Goal: Task Accomplishment & Management: Manage account settings

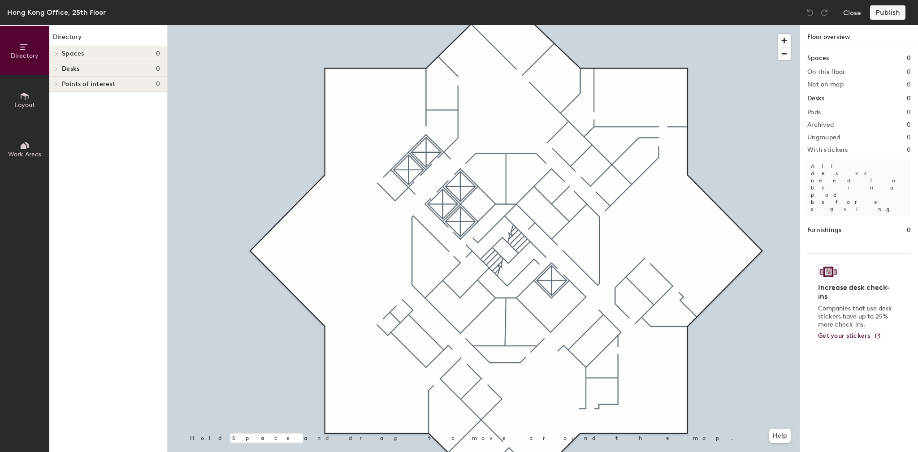
click at [26, 100] on icon at bounding box center [25, 96] width 10 height 10
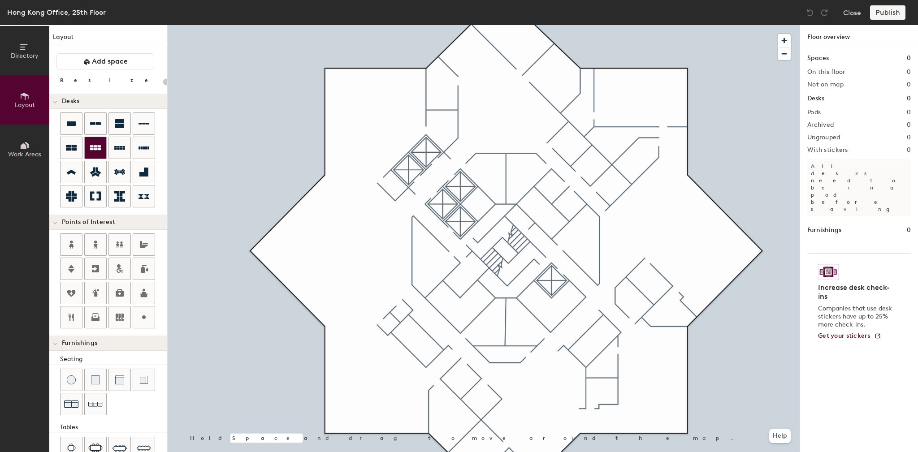
click at [95, 147] on icon at bounding box center [95, 148] width 11 height 11
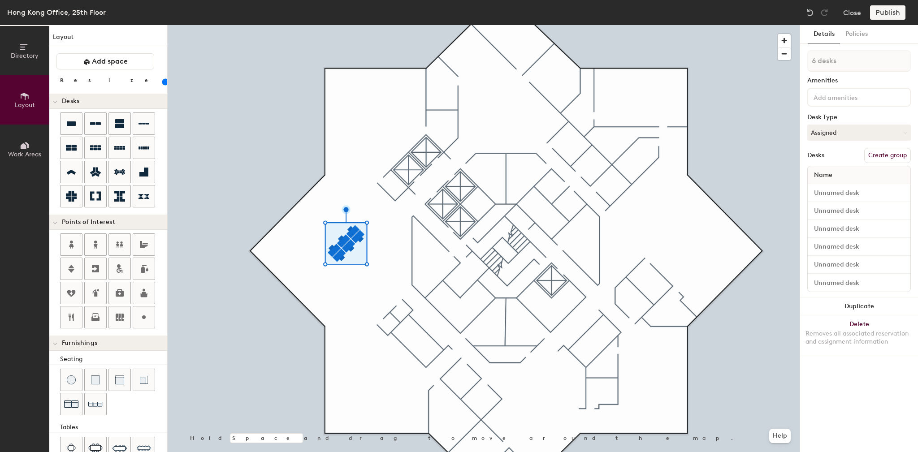
click at [163, 82] on input "range" at bounding box center [163, 81] width 0 height 7
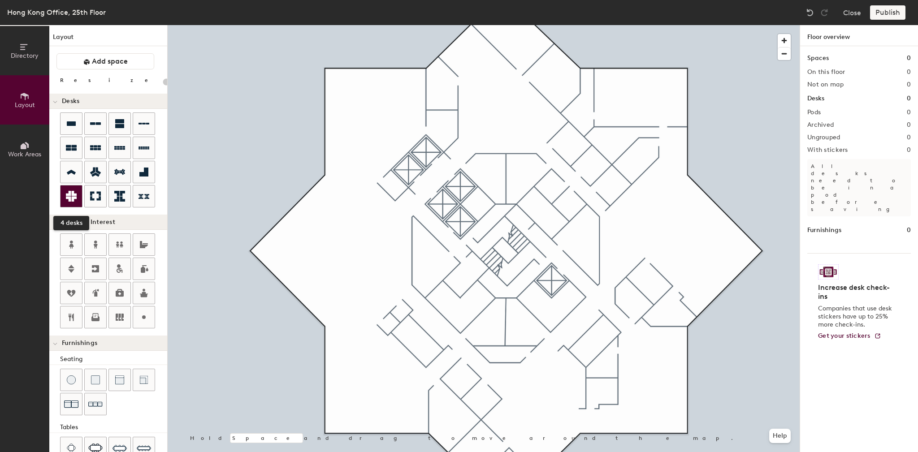
click at [73, 195] on icon at bounding box center [71, 196] width 11 height 11
click at [98, 174] on icon at bounding box center [95, 172] width 11 height 9
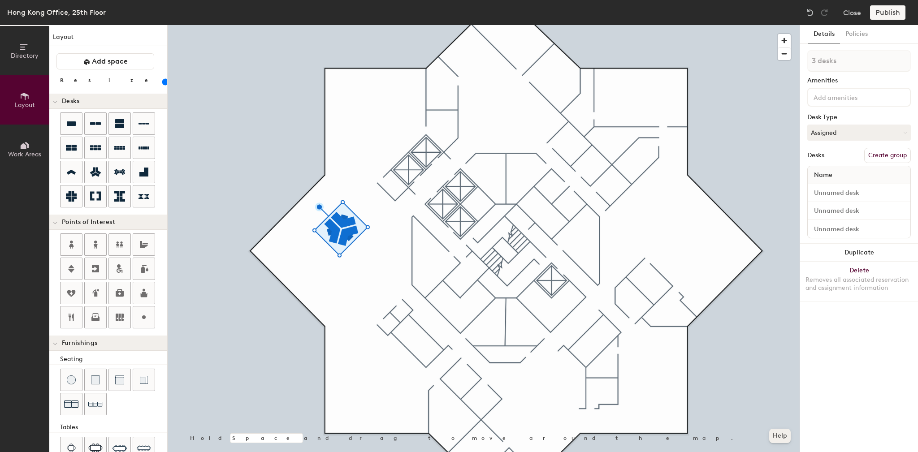
click at [779, 436] on button "Help" at bounding box center [780, 436] width 22 height 14
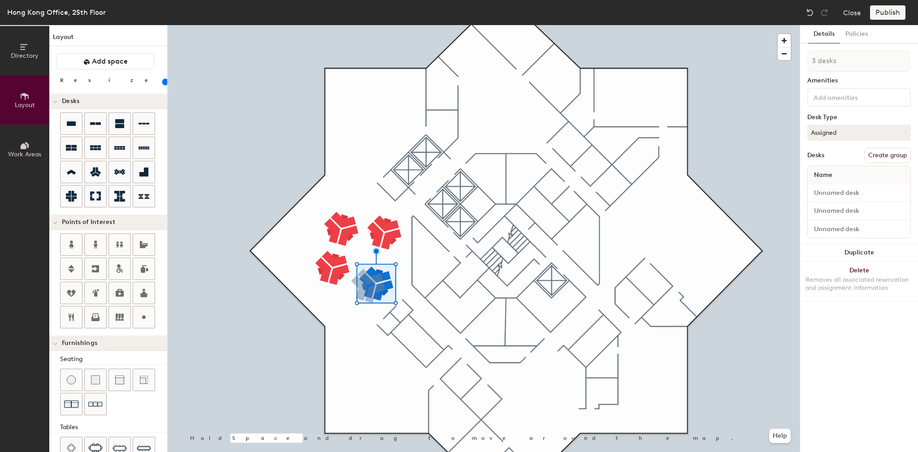
click at [334, 25] on div at bounding box center [484, 25] width 632 height 0
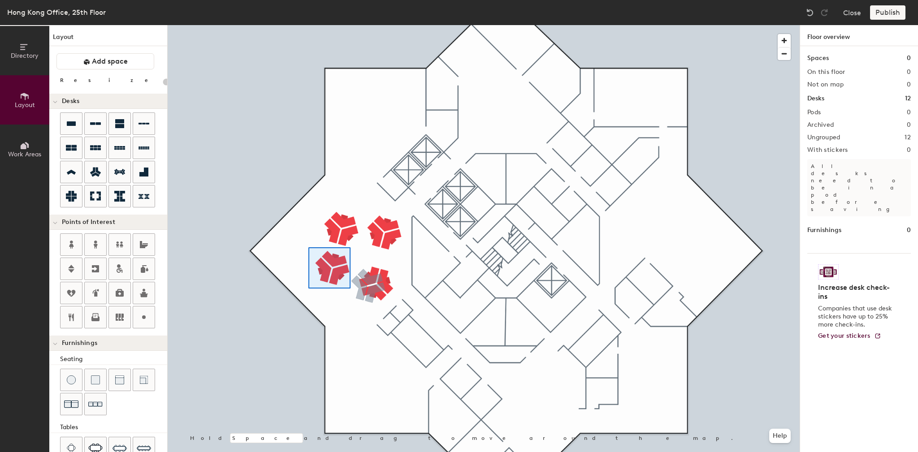
type input "100"
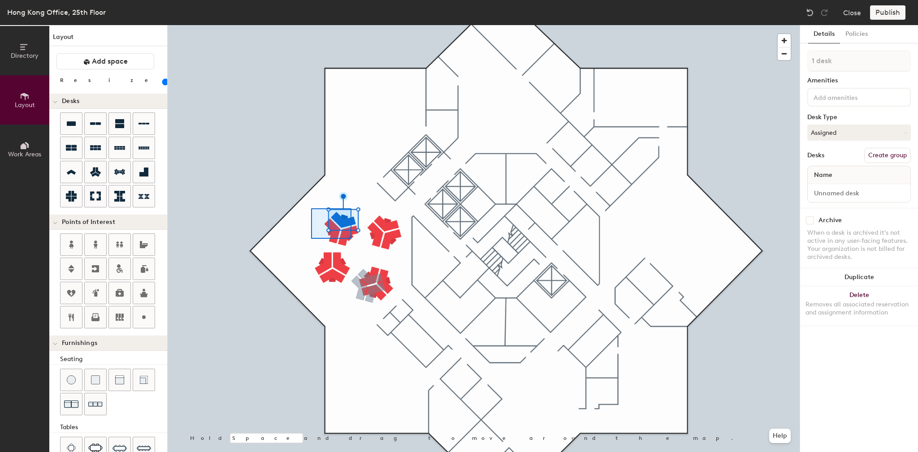
click at [359, 25] on div at bounding box center [484, 25] width 632 height 0
type input "3 desks"
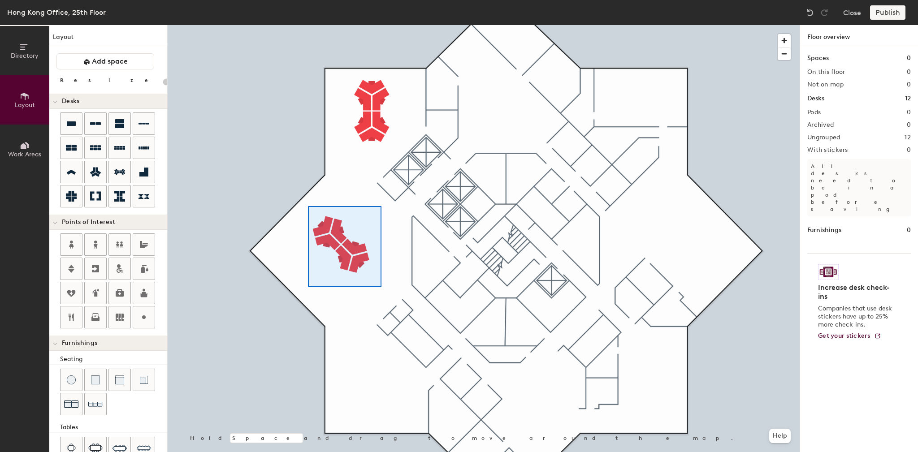
type input "100"
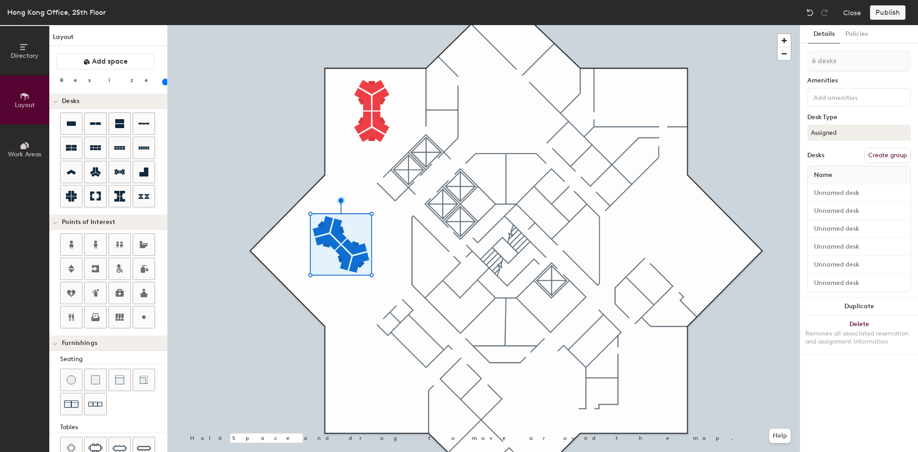
click at [880, 154] on button "Create group" at bounding box center [887, 155] width 47 height 15
click at [793, 61] on div "Directory Layout Work Areas Layout Add space Resize Desks Points of Interest Fu…" at bounding box center [459, 238] width 918 height 427
type input "A Team"
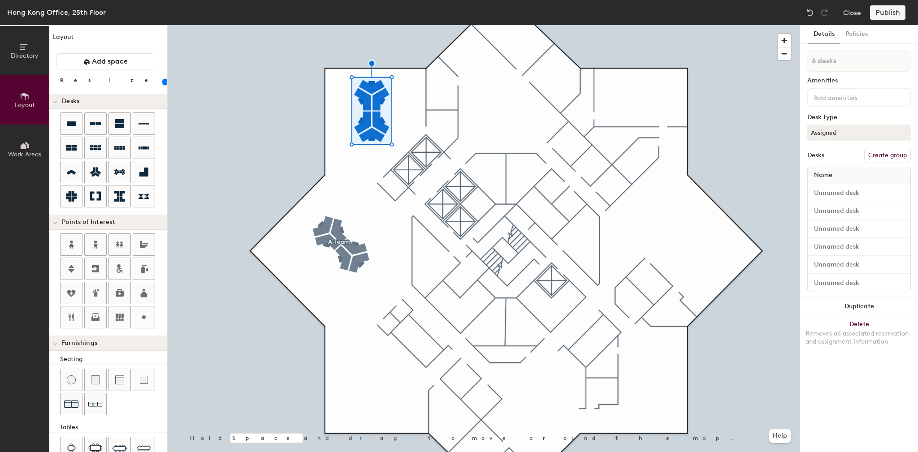
drag, startPoint x: 896, startPoint y: 154, endPoint x: 861, endPoint y: 95, distance: 68.3
click at [896, 153] on button "Create group" at bounding box center [887, 155] width 47 height 15
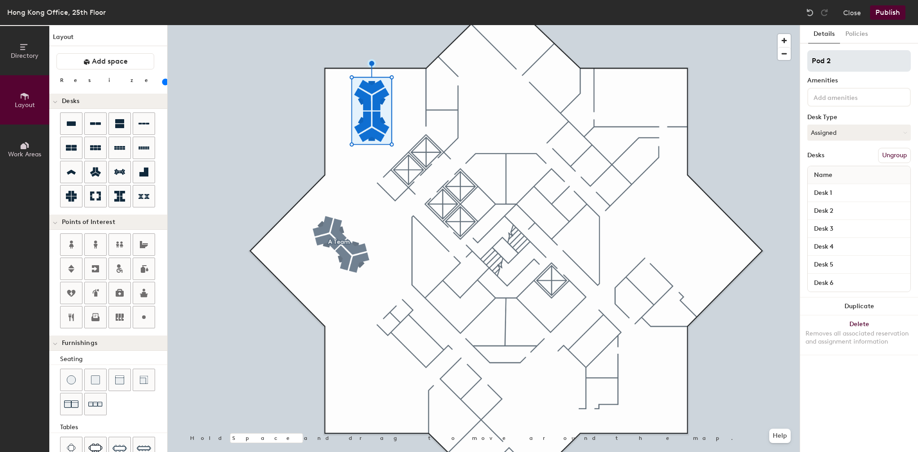
click at [777, 68] on div "Directory Layout Work Areas Layout Add space Resize Desks Points of Interest Fu…" at bounding box center [459, 238] width 918 height 427
type input "B Team"
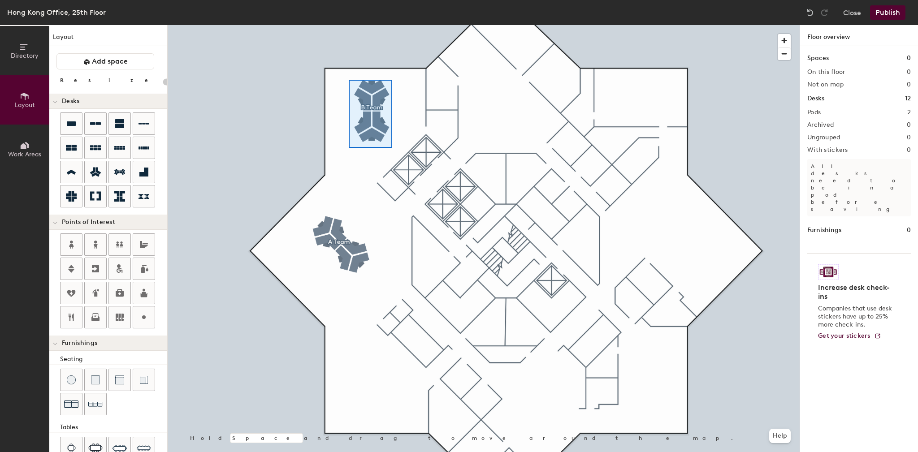
type input "100"
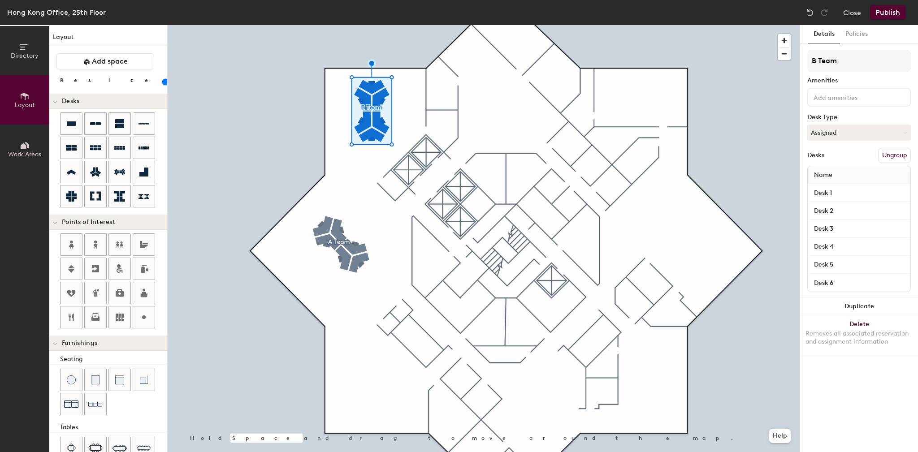
click at [887, 154] on button "Ungroup" at bounding box center [894, 155] width 33 height 15
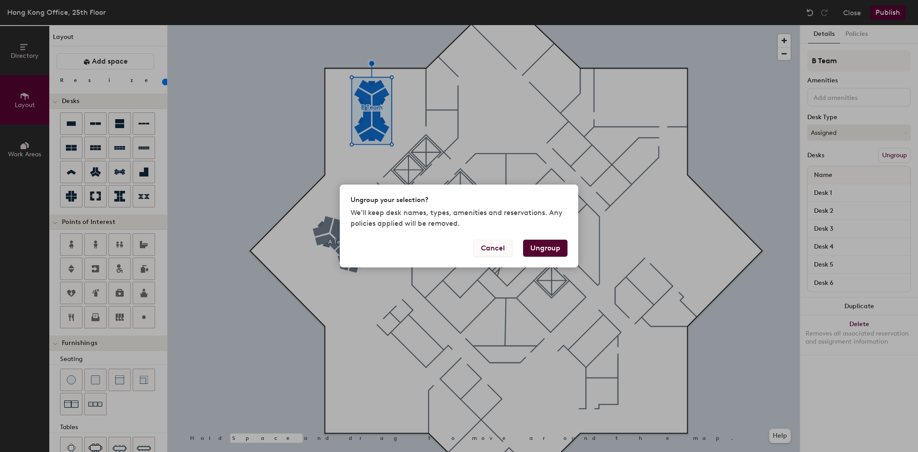
click at [487, 247] on button "Cancel" at bounding box center [492, 248] width 39 height 17
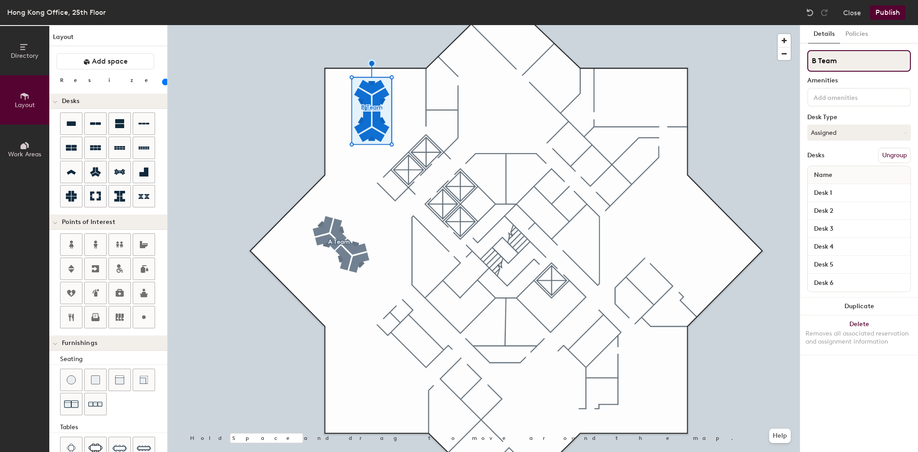
click at [793, 61] on div "Directory Layout Work Areas Layout Add space Resize Desks Points of Interest Fu…" at bounding box center [459, 238] width 918 height 427
type input "Pod 1"
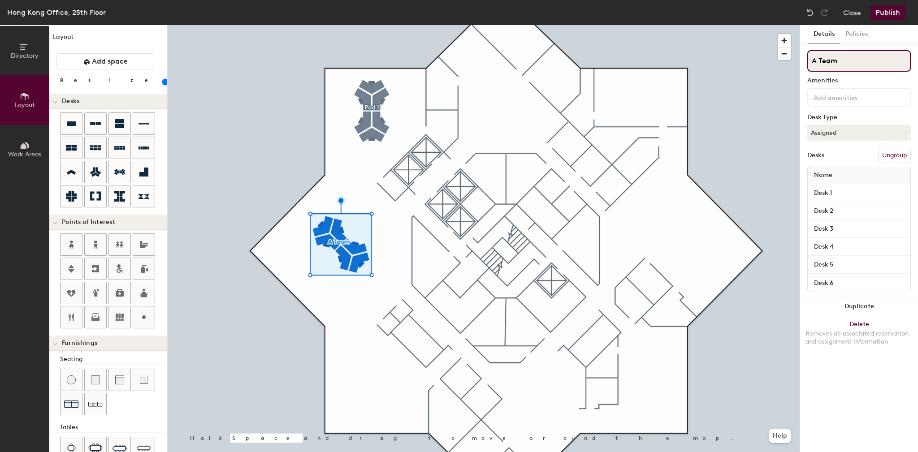
click at [752, 71] on div "Directory Layout Work Areas Layout Add space Resize Desks Points of Interest Fu…" at bounding box center [459, 238] width 918 height 427
type input "Pod 2"
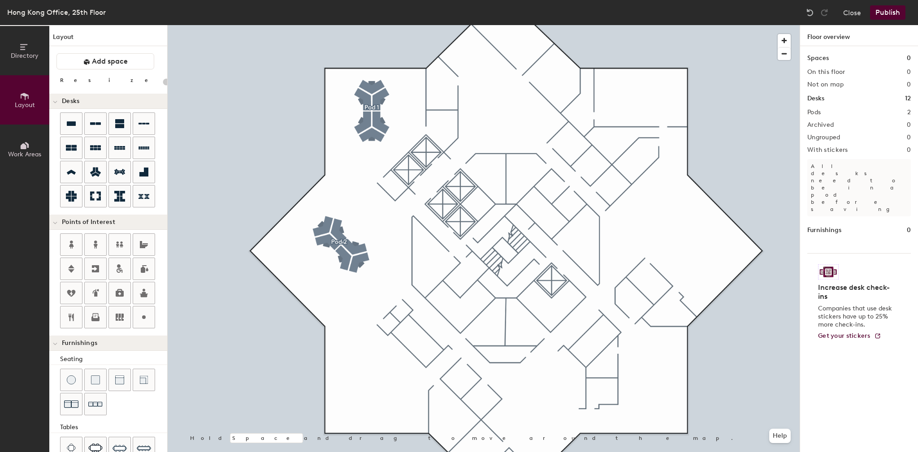
type input "20"
click at [25, 149] on icon at bounding box center [25, 146] width 10 height 10
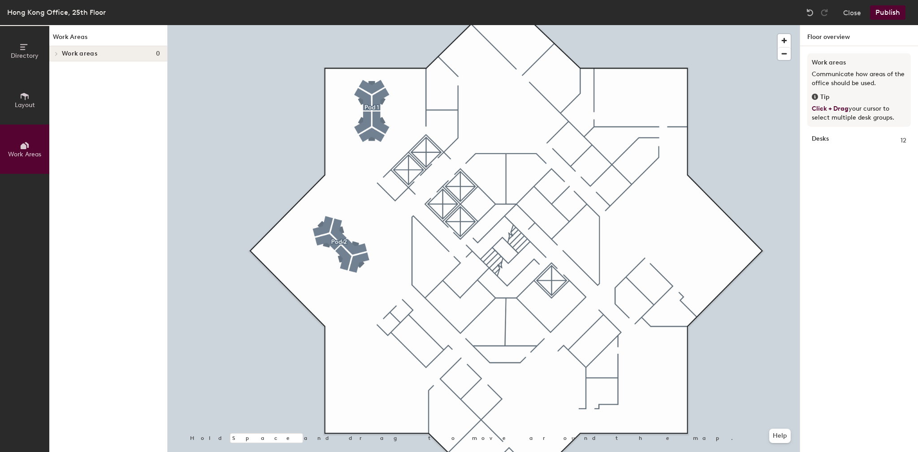
click at [20, 107] on span "Layout" at bounding box center [25, 105] width 20 height 8
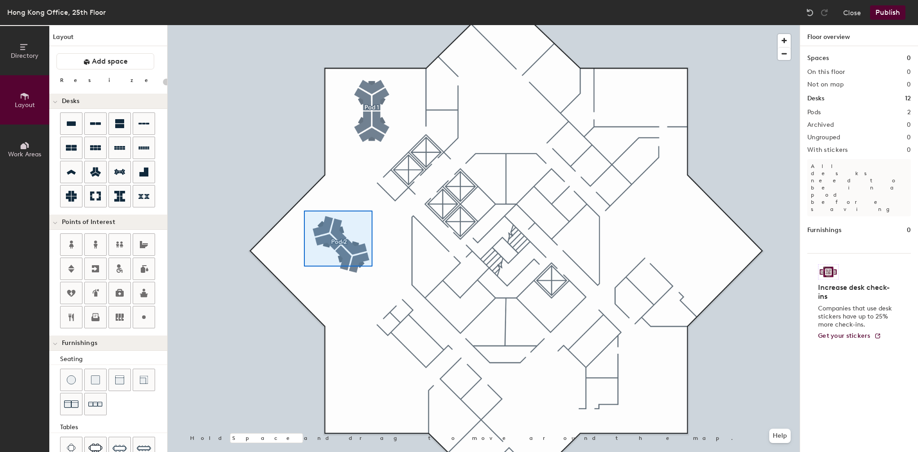
type input "100"
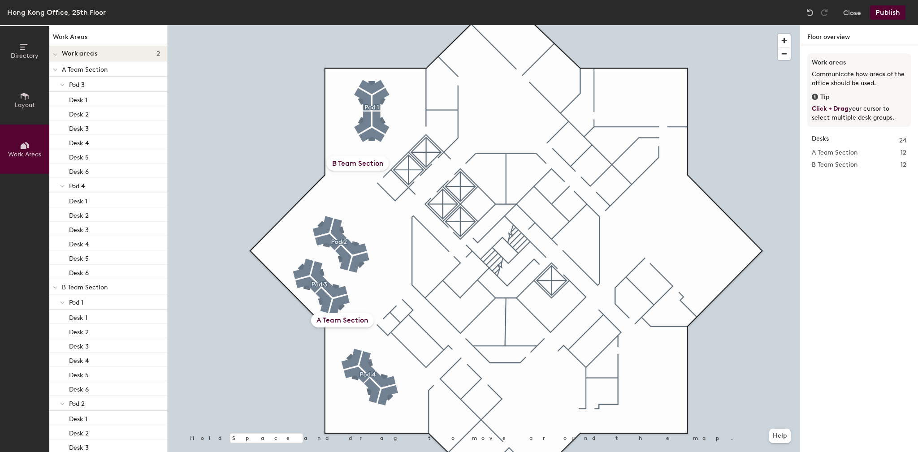
click at [360, 321] on div "A Team Section" at bounding box center [342, 320] width 63 height 14
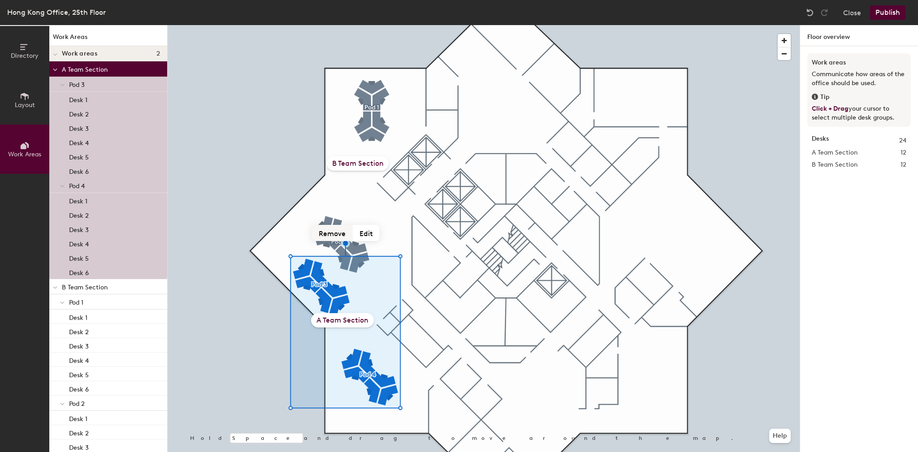
click at [340, 233] on button "Remove" at bounding box center [332, 233] width 41 height 16
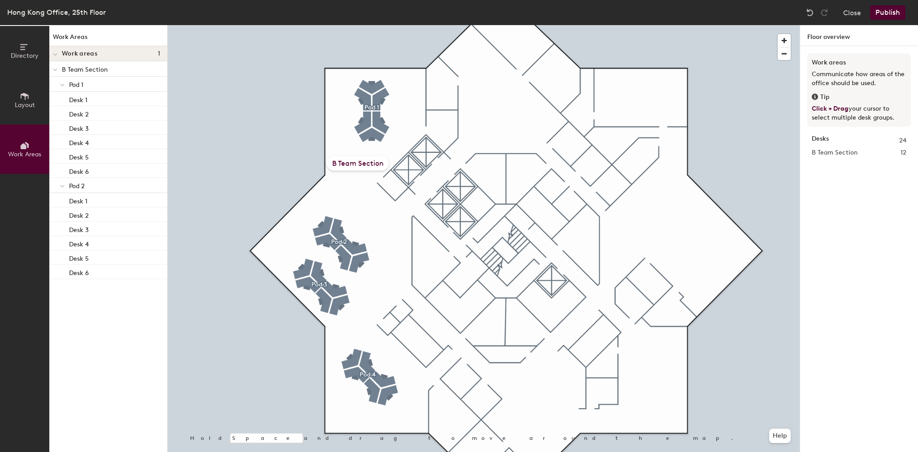
click at [351, 164] on div "B Team Section" at bounding box center [358, 163] width 62 height 14
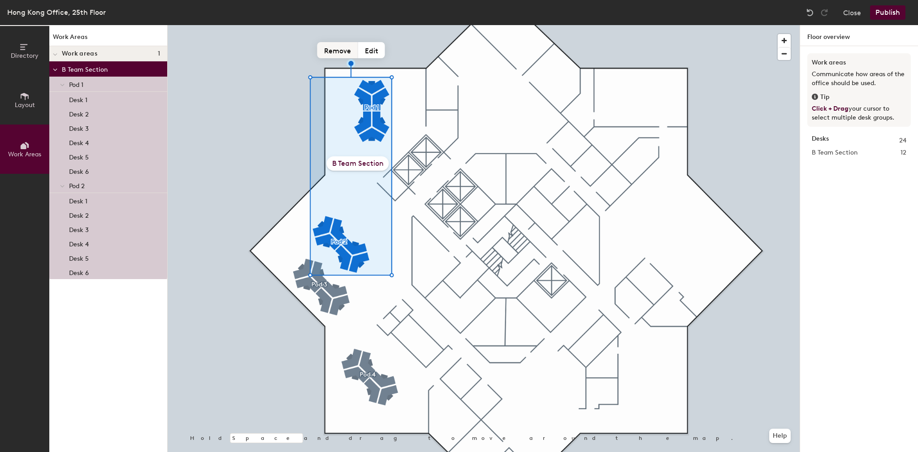
click at [338, 48] on button "Remove" at bounding box center [337, 50] width 41 height 16
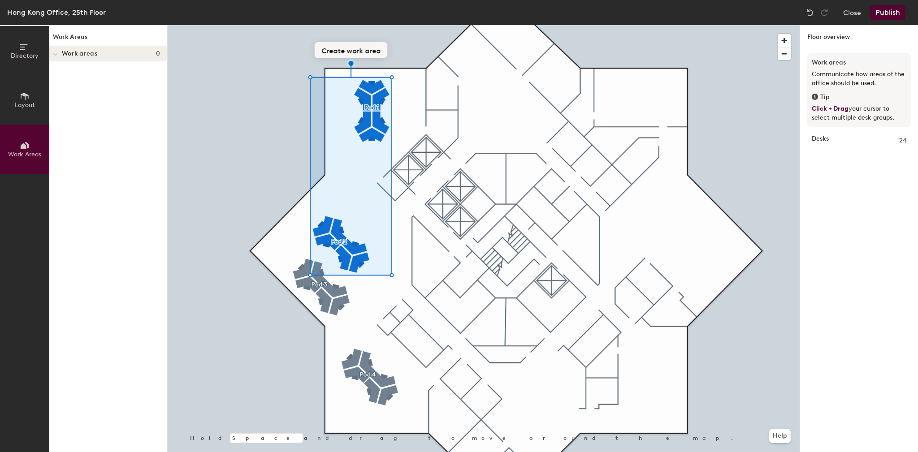
click at [404, 25] on div at bounding box center [484, 25] width 632 height 0
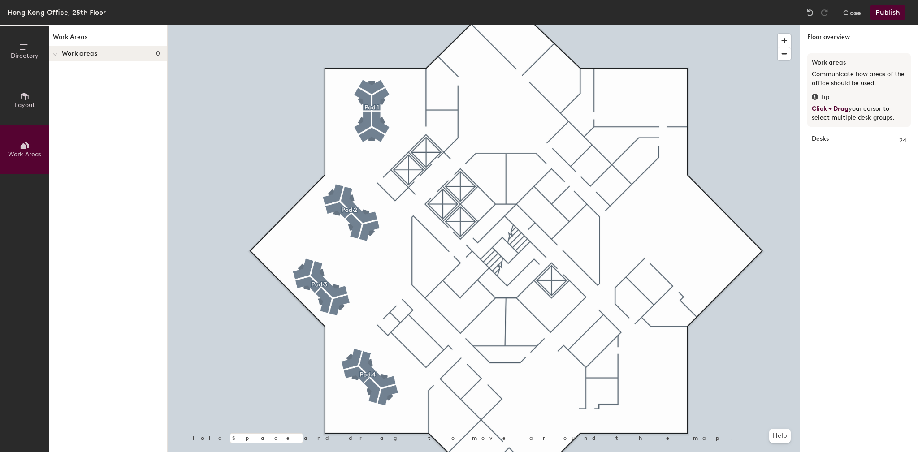
click at [36, 99] on button "Layout" at bounding box center [24, 99] width 49 height 49
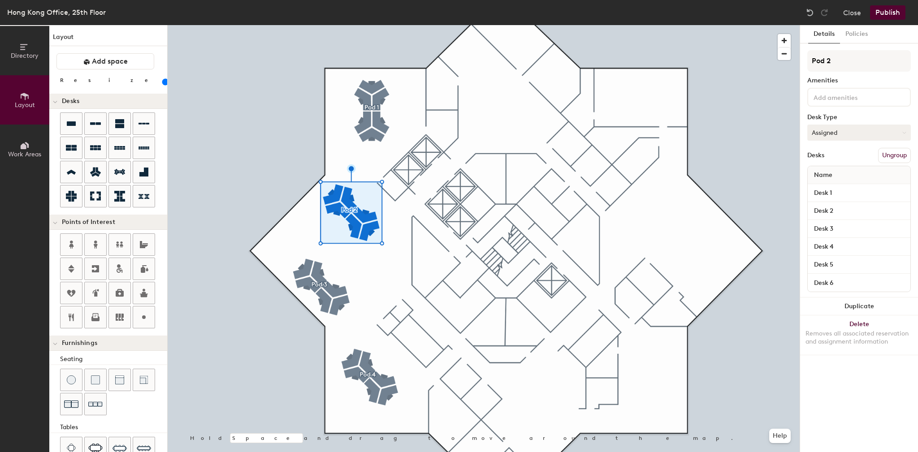
click at [855, 132] on button "Assigned" at bounding box center [859, 133] width 104 height 16
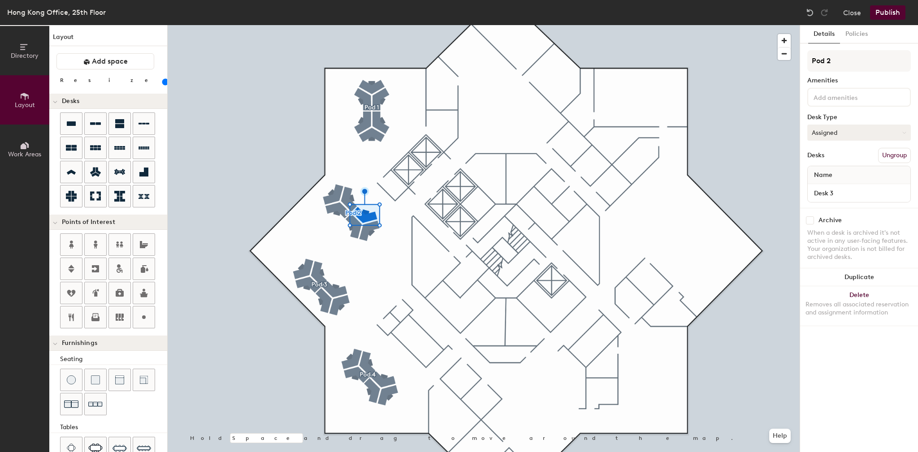
click at [843, 132] on button "Assigned" at bounding box center [859, 133] width 104 height 16
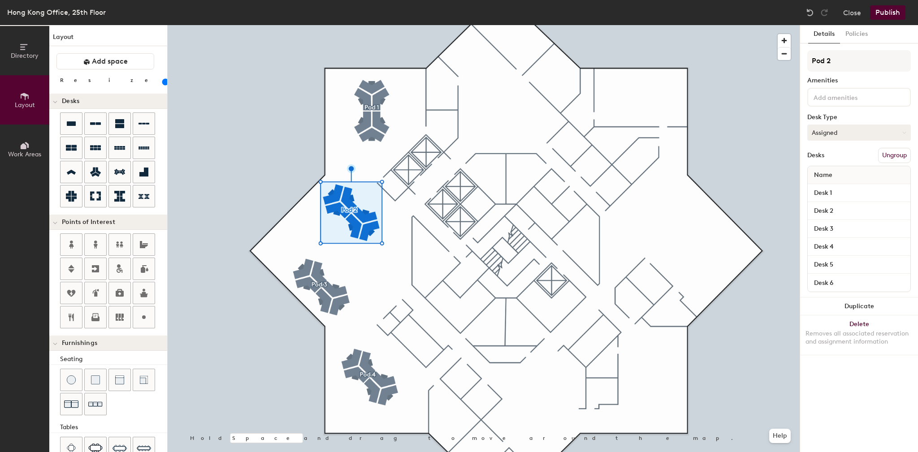
click at [822, 134] on button "Assigned" at bounding box center [859, 133] width 104 height 16
click at [839, 134] on button "Assigned" at bounding box center [859, 133] width 104 height 16
click at [840, 135] on button "Assigned" at bounding box center [859, 133] width 104 height 16
click at [393, 25] on div at bounding box center [484, 25] width 632 height 0
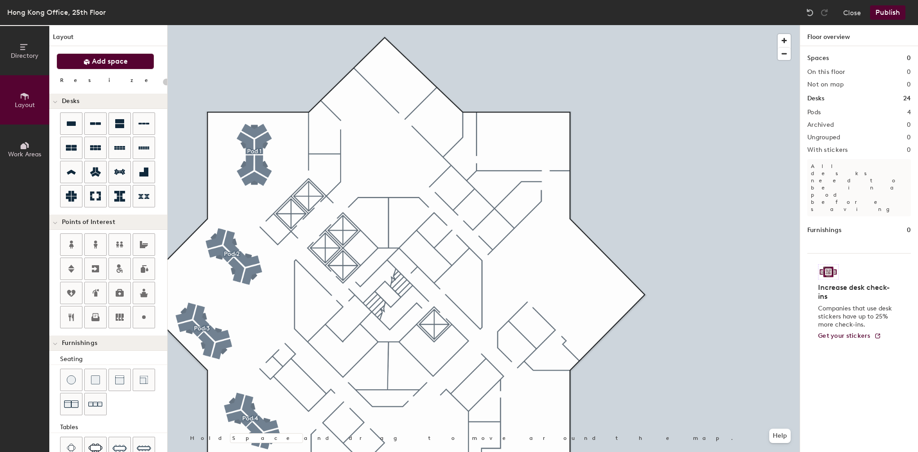
click at [100, 63] on span "Add space" at bounding box center [110, 61] width 36 height 9
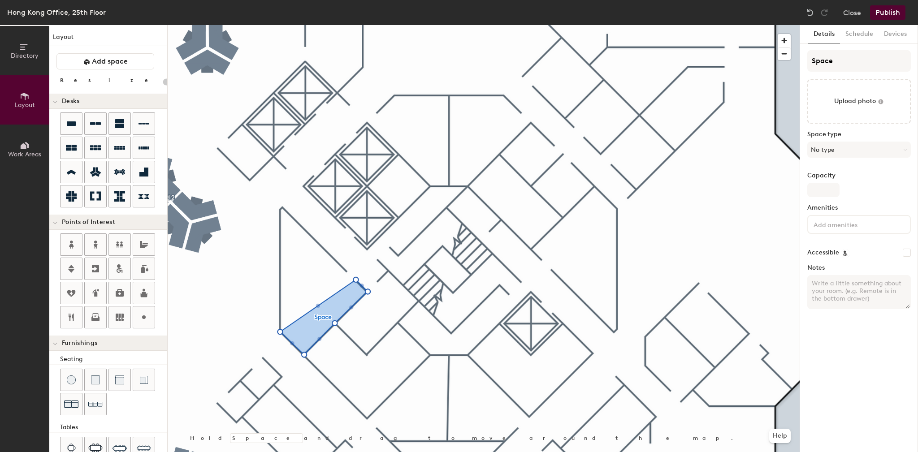
type input "20"
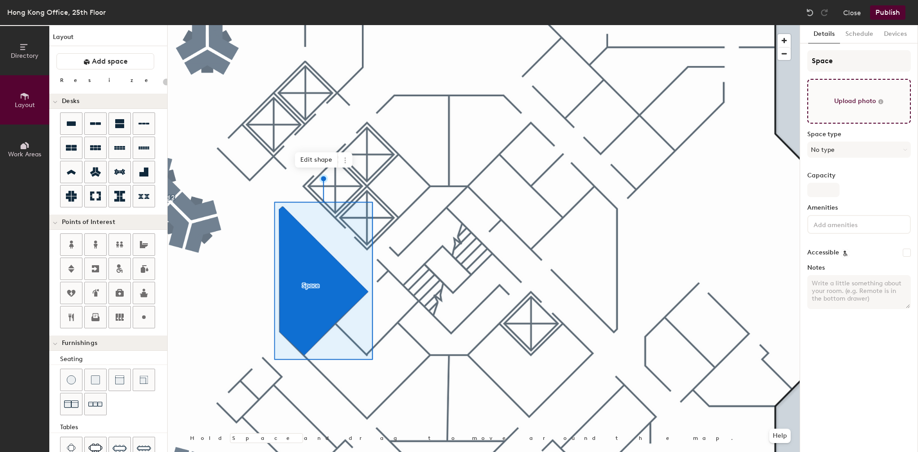
type input "20"
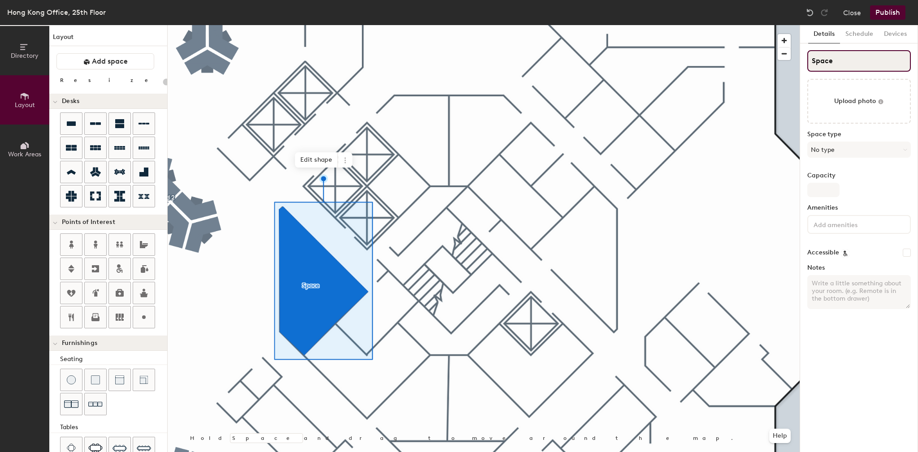
drag, startPoint x: 848, startPoint y: 55, endPoint x: 794, endPoint y: 59, distance: 53.5
click at [794, 59] on div "Directory Layout Work Areas Layout Add space Resize Desks Points of Interest Fu…" at bounding box center [459, 238] width 918 height 427
type input "C"
type input "20"
type input "Conf"
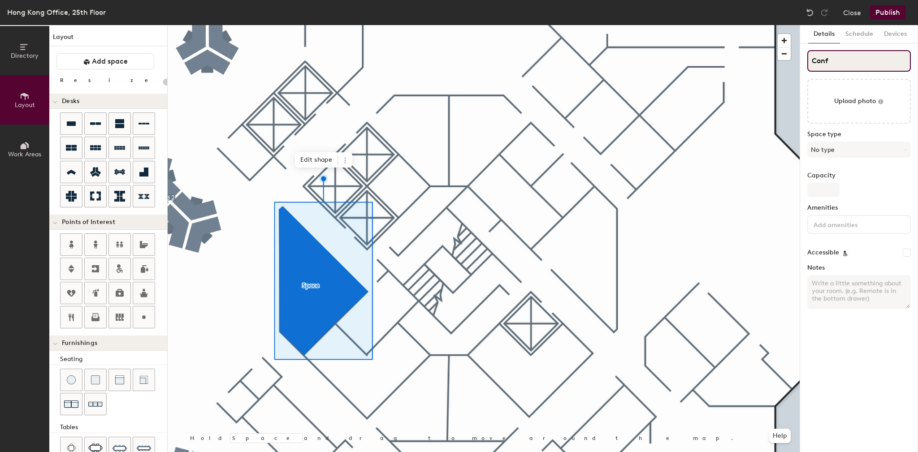
type input "20"
type input "Conference"
type input "20"
type input "Conferencer"
type input "20"
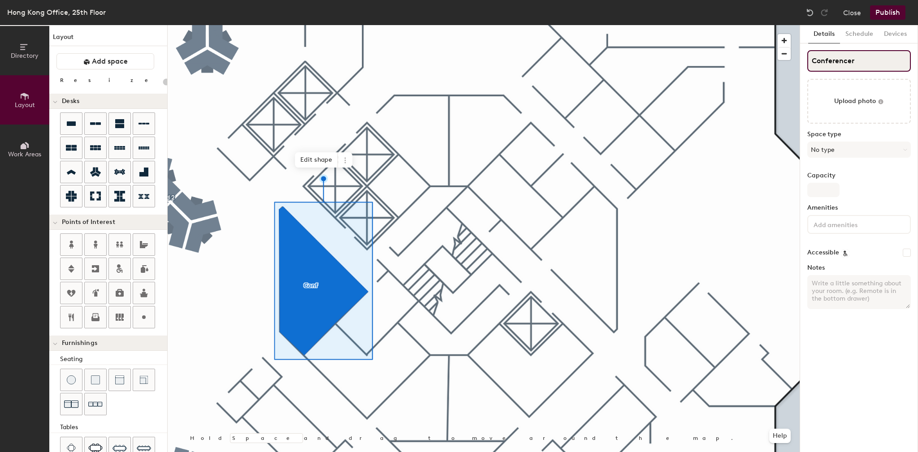
type input "Conference"
type input "20"
type input "Conference"
type input "20"
type input "Conference Room"
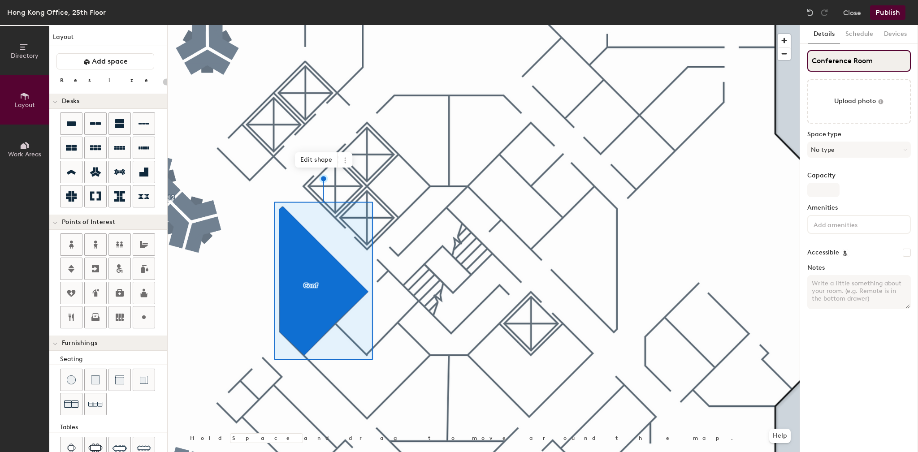
type input "20"
type input "Conference Room 1"
type input "20"
type input "Conference Room 1"
click at [859, 31] on button "Schedule" at bounding box center [859, 34] width 39 height 18
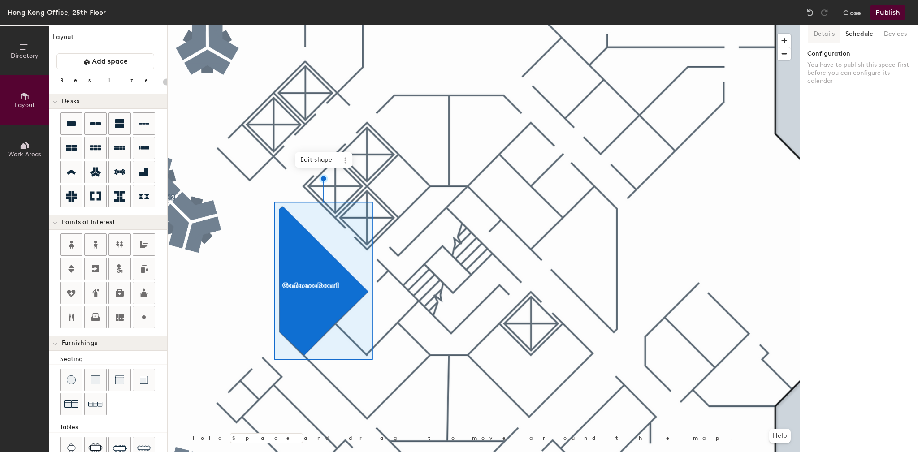
click at [818, 36] on button "Details" at bounding box center [824, 34] width 32 height 18
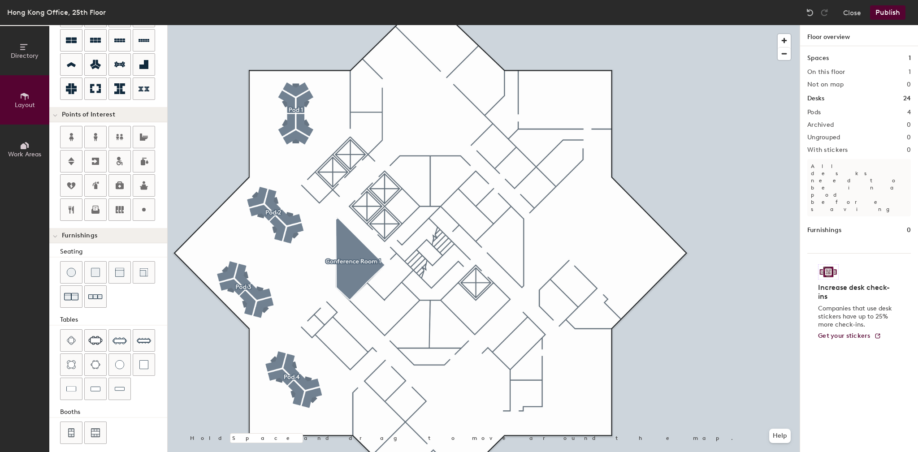
scroll to position [111, 0]
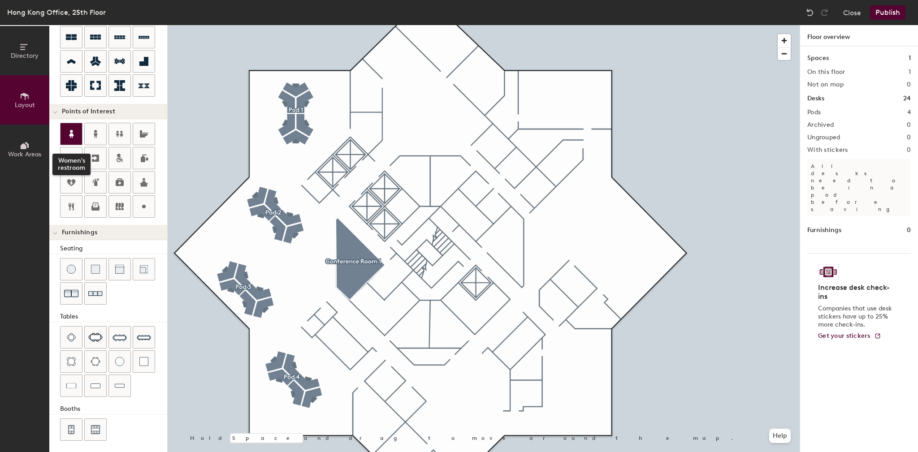
click at [74, 135] on icon at bounding box center [71, 134] width 11 height 11
click at [70, 207] on icon at bounding box center [71, 206] width 11 height 11
type input "20"
type input "Cafeteria"
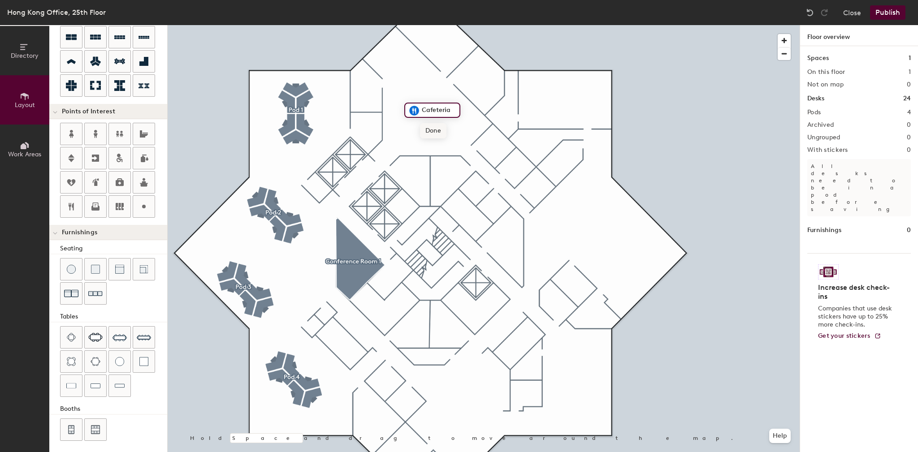
click at [436, 133] on span "Done" at bounding box center [433, 130] width 26 height 15
click at [438, 134] on span "Delete" at bounding box center [444, 130] width 31 height 15
click at [854, 11] on button "Close" at bounding box center [852, 12] width 18 height 14
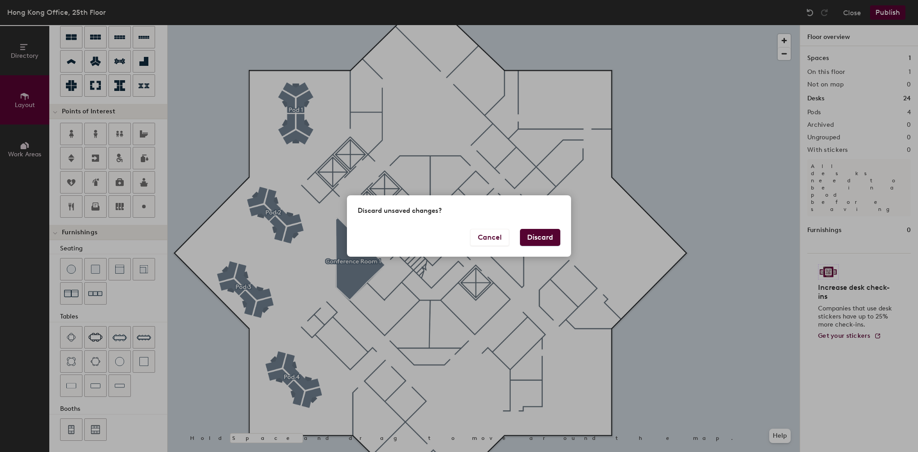
click at [527, 235] on button "Discard" at bounding box center [540, 237] width 40 height 17
type input "20"
